Goal: Find specific page/section: Find specific page/section

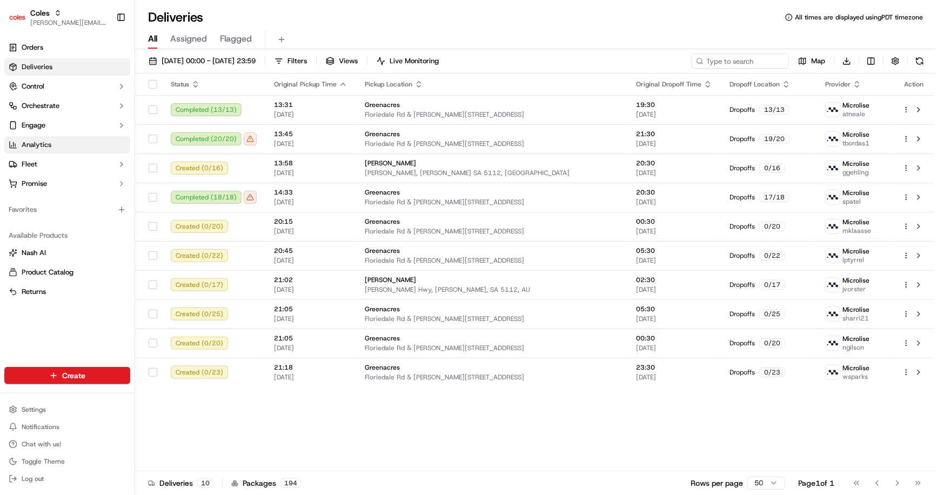
click at [36, 144] on span "Analytics" at bounding box center [37, 145] width 30 height 10
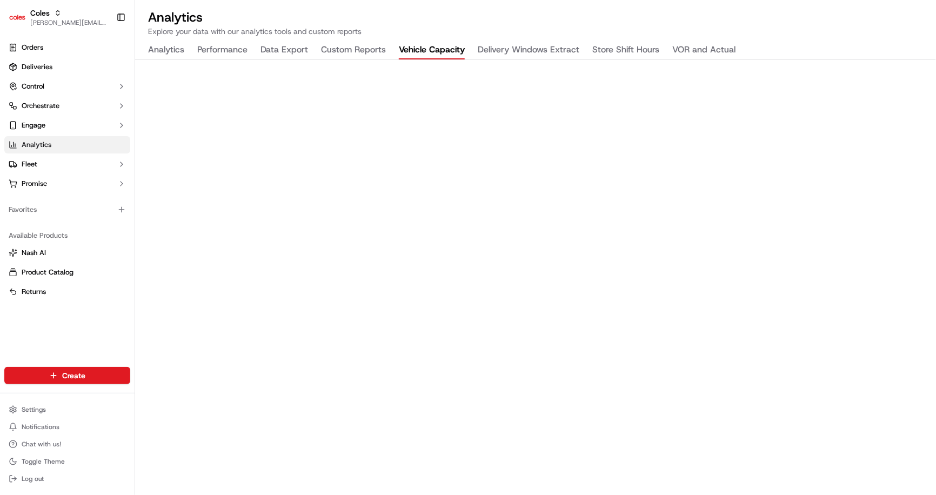
click at [417, 47] on button "Vehicle Capacity" at bounding box center [432, 50] width 66 height 18
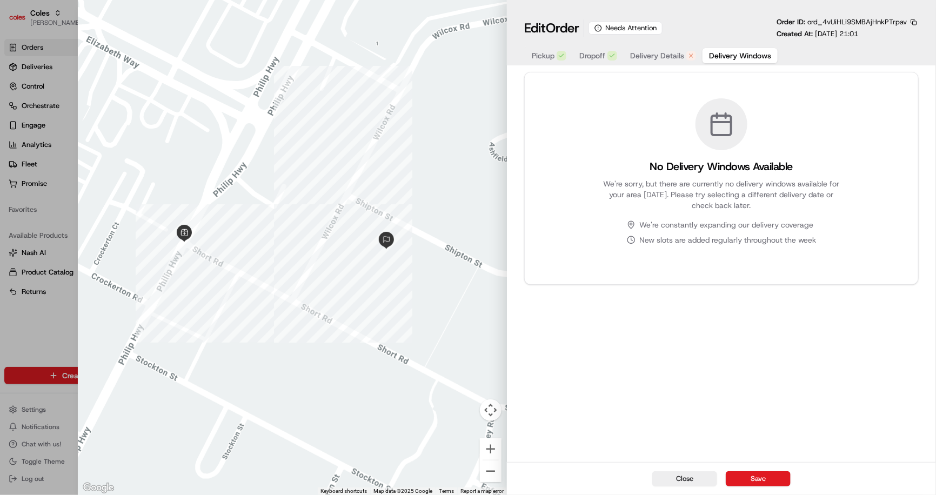
click at [719, 54] on span "Delivery Windows" at bounding box center [740, 55] width 62 height 11
click at [677, 59] on span "Delivery Details" at bounding box center [657, 55] width 54 height 11
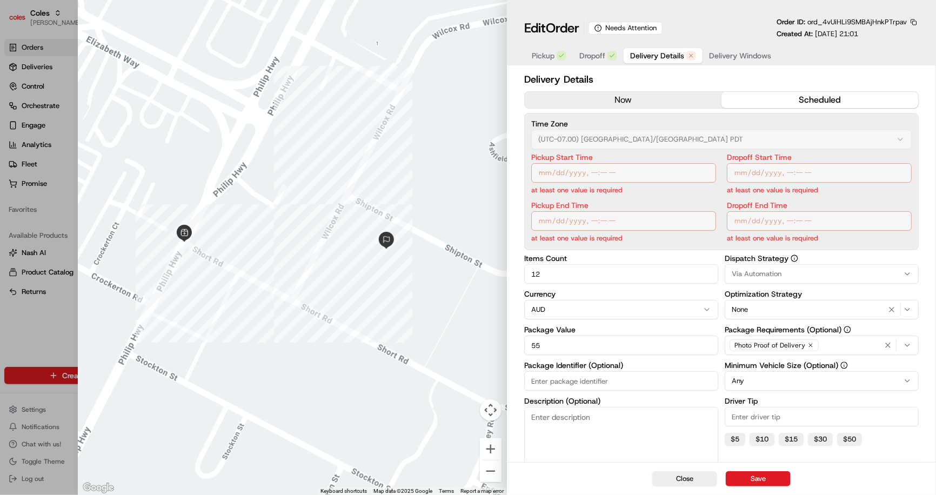
click at [596, 63] on div "Pickup Dropoff Delivery Details Delivery Windows" at bounding box center [651, 55] width 254 height 19
click at [586, 57] on span "Dropoff" at bounding box center [592, 55] width 26 height 11
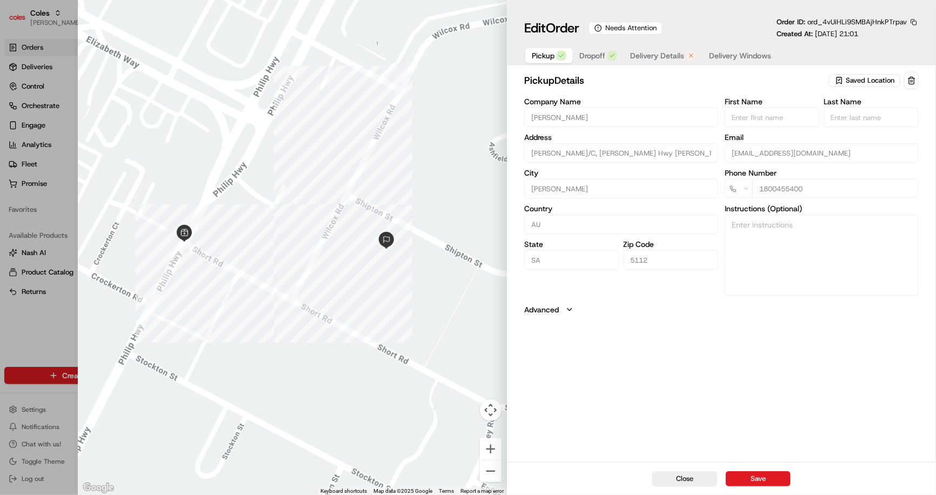
click at [548, 57] on span "Pickup" at bounding box center [542, 55] width 23 height 11
click at [696, 476] on button "Close" at bounding box center [684, 478] width 65 height 15
type input "+1"
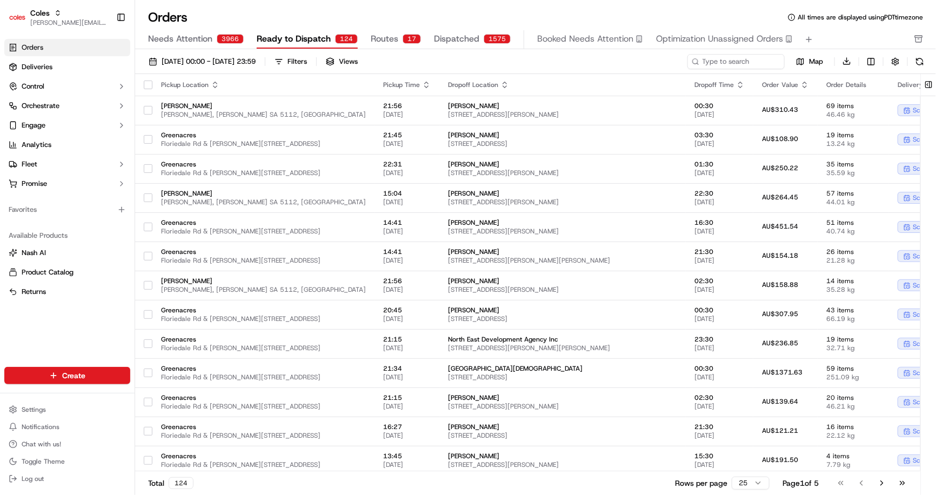
click at [374, 34] on span "Routes" at bounding box center [385, 38] width 28 height 13
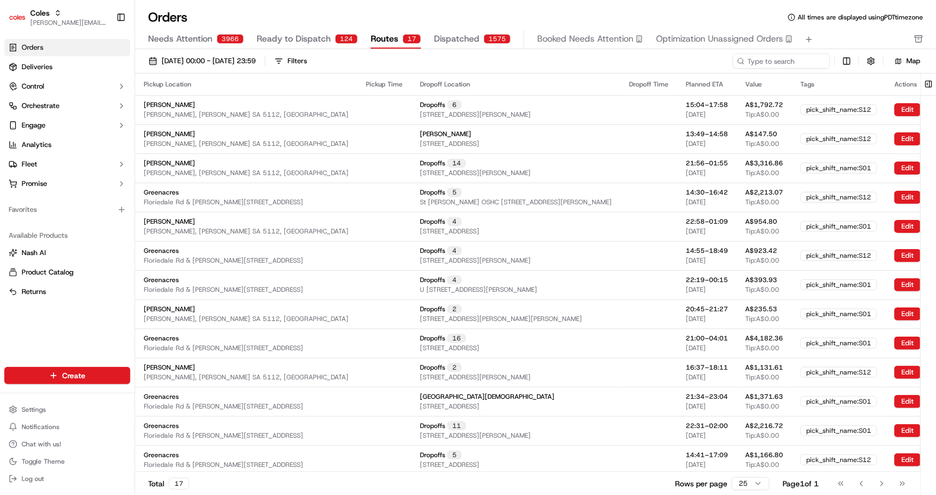
click at [445, 36] on span "Dispatched" at bounding box center [456, 38] width 45 height 13
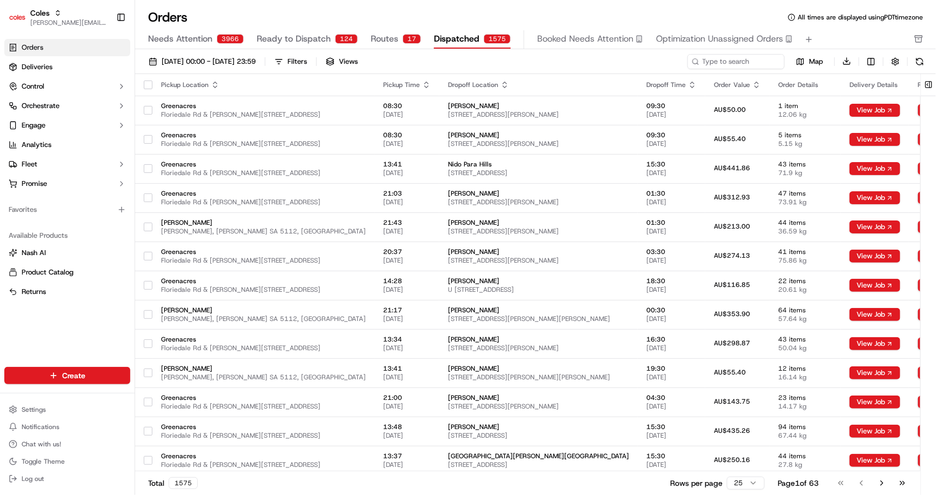
click at [297, 44] on span "Ready to Dispatch" at bounding box center [294, 38] width 74 height 13
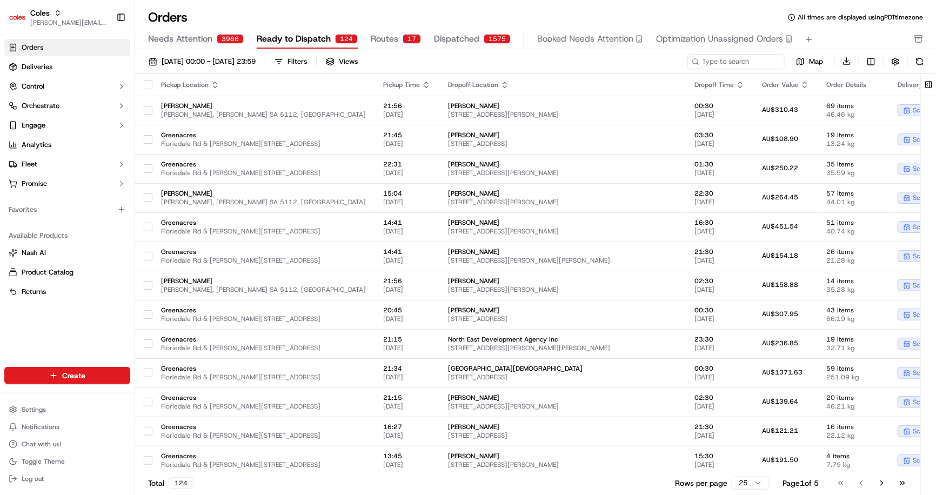
click at [376, 40] on span "Routes" at bounding box center [385, 38] width 28 height 13
